Goal: Transaction & Acquisition: Download file/media

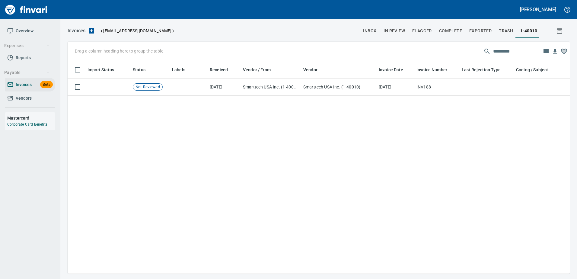
scroll to position [203, 498]
click at [29, 101] on span "Vendors" at bounding box center [24, 98] width 16 height 8
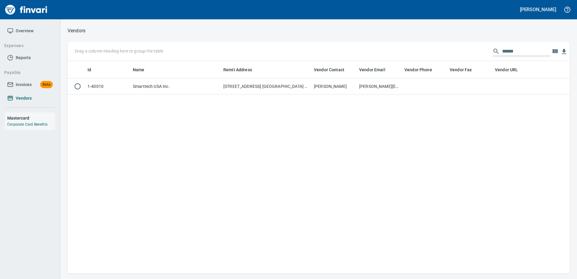
scroll to position [208, 498]
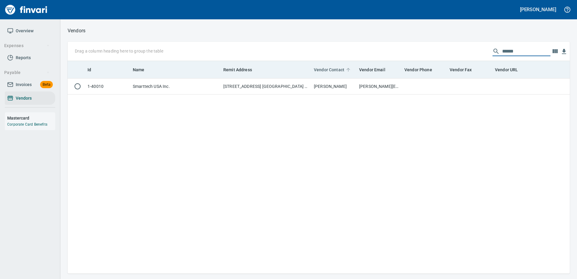
drag, startPoint x: 527, startPoint y: 52, endPoint x: 327, endPoint y: 71, distance: 201.0
click at [370, 59] on div "Drag a column heading here to group the table ******" at bounding box center [319, 51] width 502 height 19
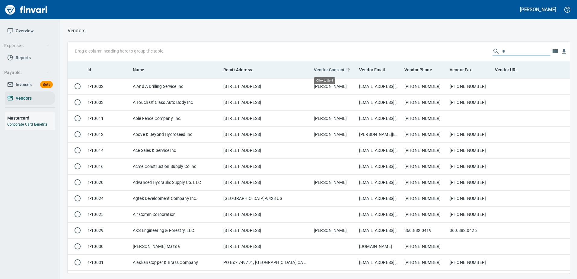
scroll to position [208, 493]
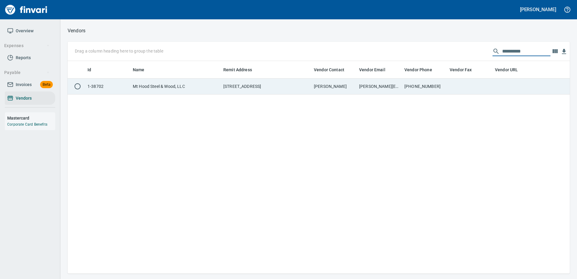
type input "**********"
click at [337, 88] on td "[PERSON_NAME]" at bounding box center [334, 86] width 45 height 16
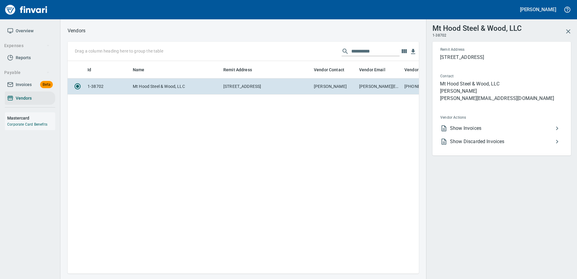
scroll to position [203, 347]
click at [462, 122] on li "Show Invoices" at bounding box center [500, 128] width 128 height 13
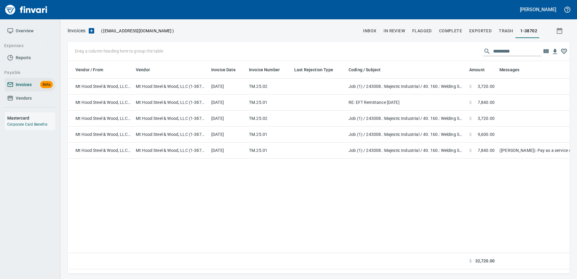
scroll to position [0, 173]
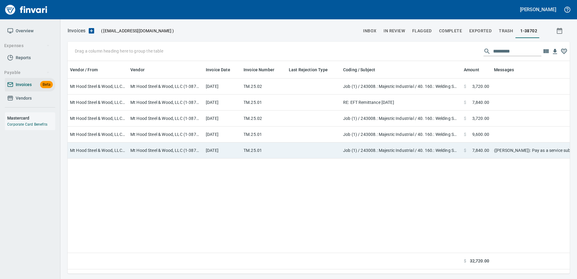
click at [490, 153] on td "$ 7,840.00" at bounding box center [477, 150] width 30 height 16
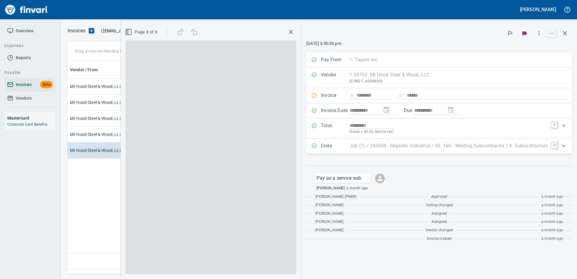
scroll to position [203, 497]
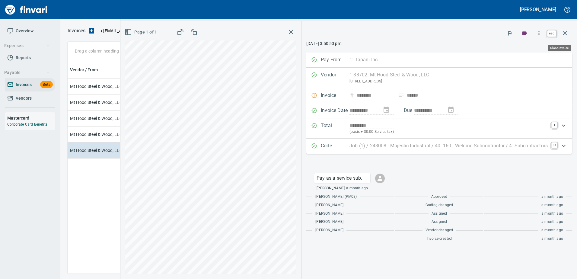
click at [563, 33] on icon "button" at bounding box center [564, 33] width 7 height 7
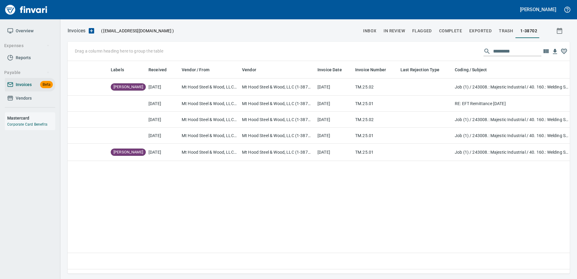
scroll to position [0, 160]
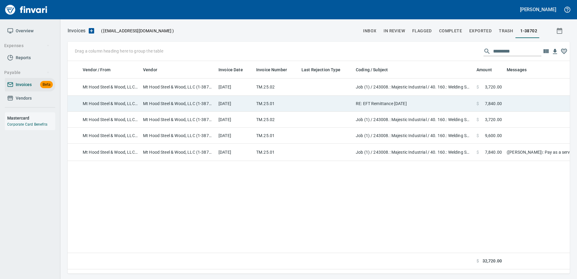
click at [392, 106] on td "RE: EFT Remittance [DATE]" at bounding box center [413, 104] width 121 height 16
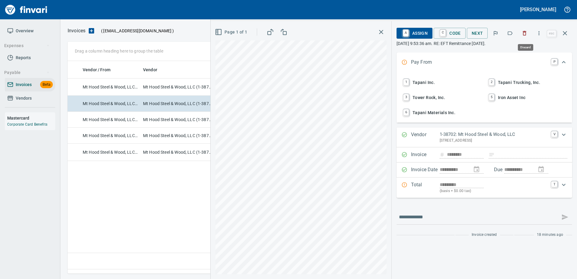
click at [526, 33] on icon "button" at bounding box center [525, 33] width 6 height 6
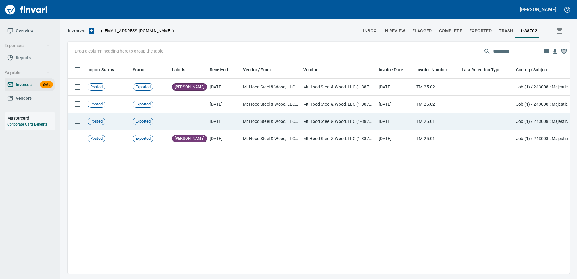
click at [348, 129] on td "Mt Hood Steel & Wood, LLC (1-38702)" at bounding box center [338, 121] width 75 height 17
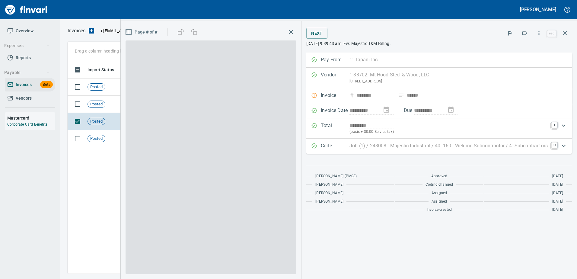
scroll to position [203, 497]
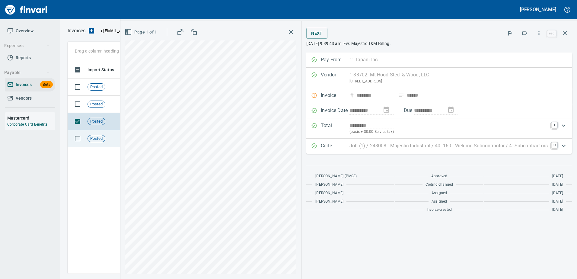
click at [114, 139] on td "Posted" at bounding box center [107, 138] width 45 height 17
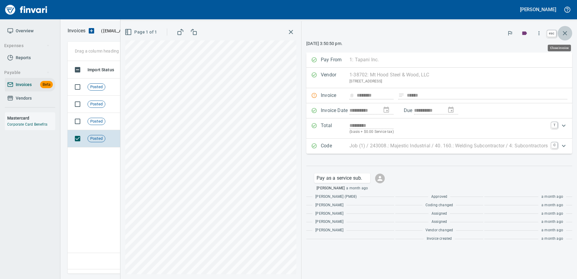
click at [564, 35] on icon "button" at bounding box center [565, 33] width 4 height 4
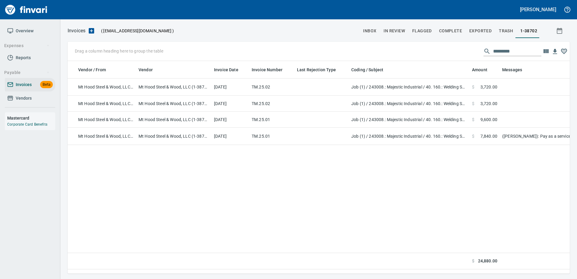
scroll to position [0, 168]
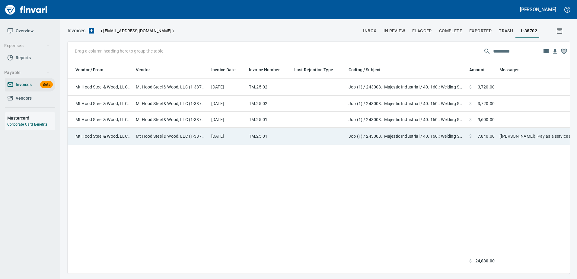
click at [439, 136] on td "Job (1) / 243008.: Majestic Industrial / 40. 160.: Welding Subcontractor / 4: S…" at bounding box center [406, 136] width 121 height 17
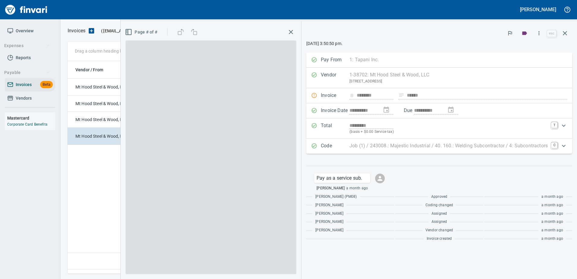
scroll to position [203, 497]
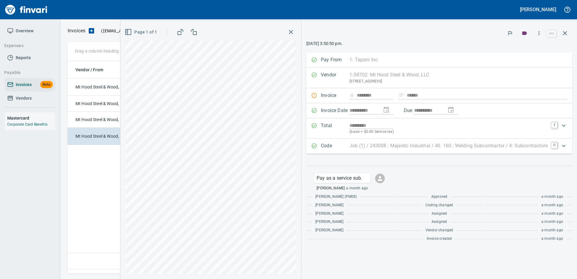
click at [474, 149] on p "Job (1) / 243008.: Majestic Industrial / 40. 160.: Welding Subcontractor / 4: S…" at bounding box center [449, 145] width 198 height 7
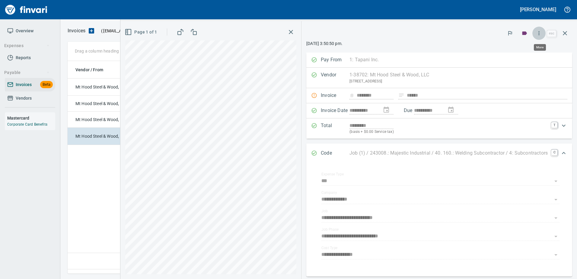
click at [535, 31] on button "button" at bounding box center [538, 33] width 13 height 13
click at [519, 66] on span "Download" at bounding box center [538, 63] width 58 height 7
click at [567, 31] on icon "button" at bounding box center [564, 33] width 7 height 7
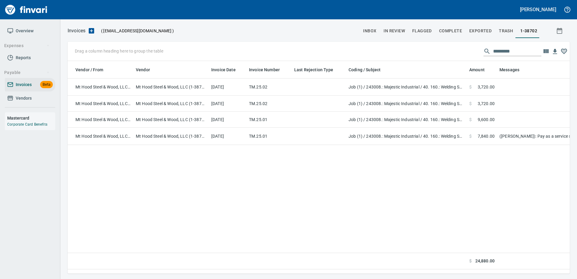
scroll to position [203, 498]
